Goal: Complete application form

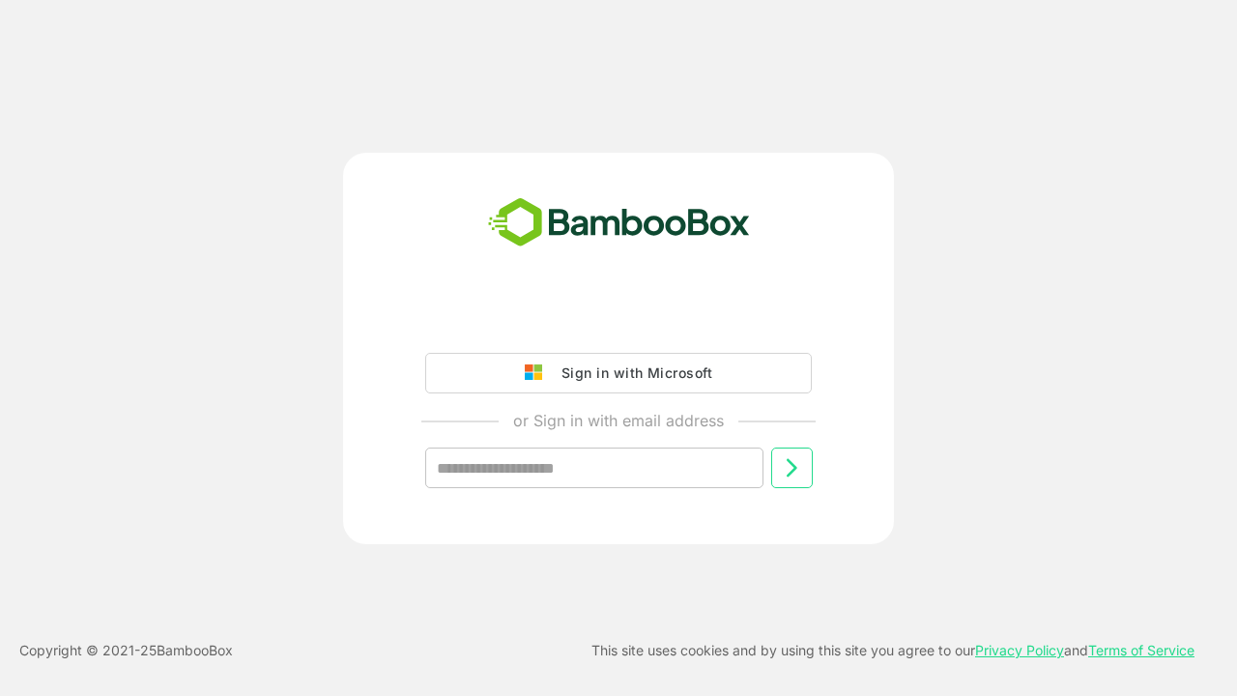
type input "**********"
click at [792, 468] on icon at bounding box center [791, 467] width 23 height 23
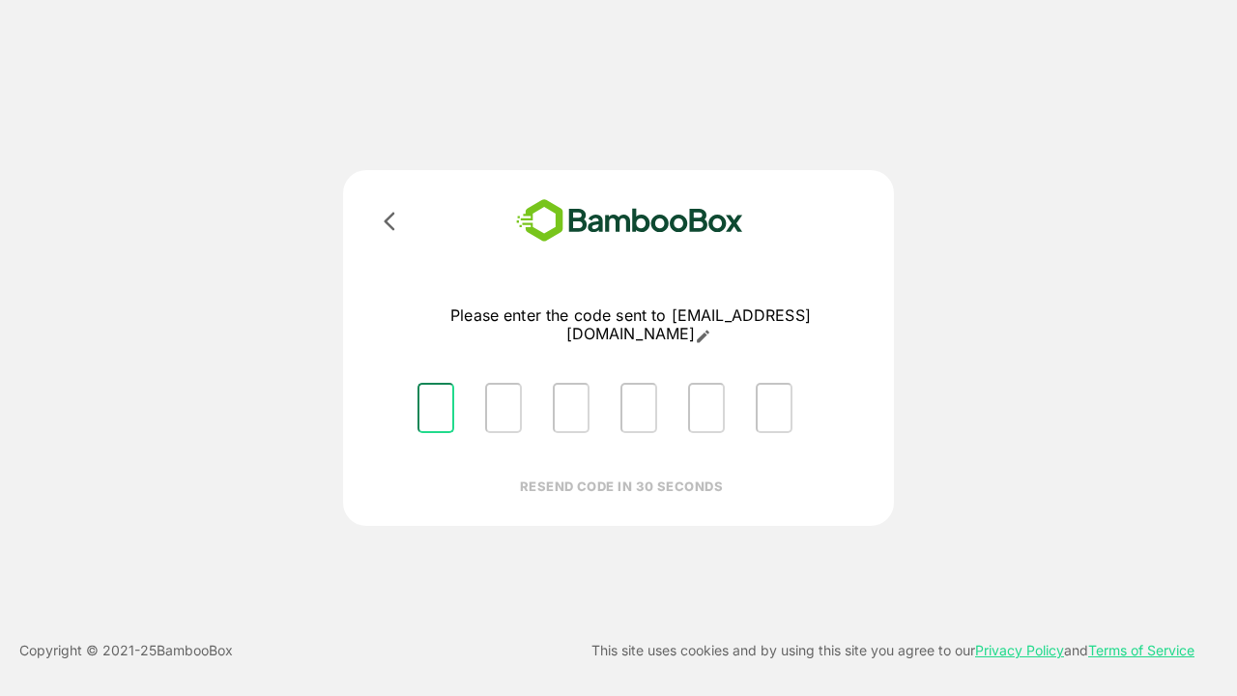
type input "*"
